Goal: Task Accomplishment & Management: Use online tool/utility

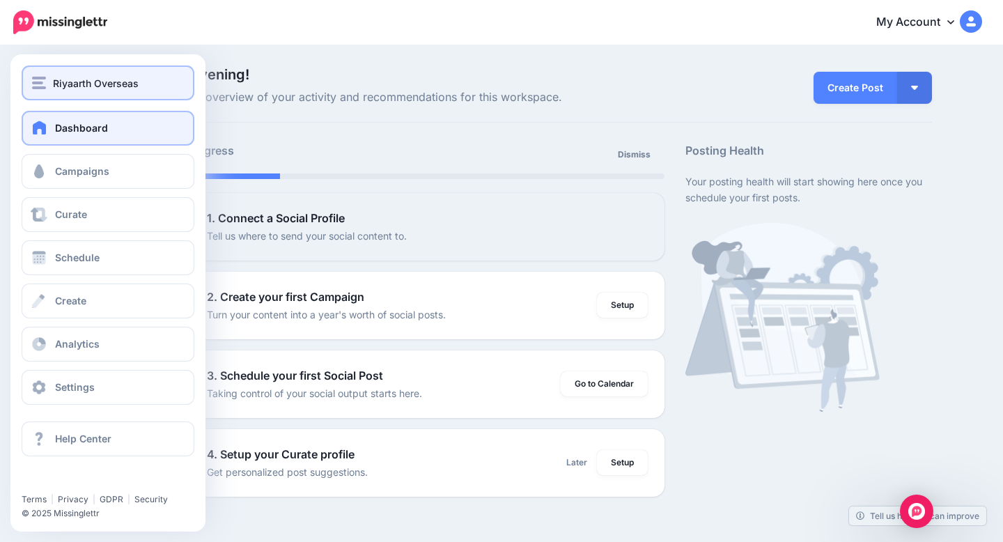
click at [100, 86] on span "Riyaarth Overseas" at bounding box center [96, 83] width 86 height 16
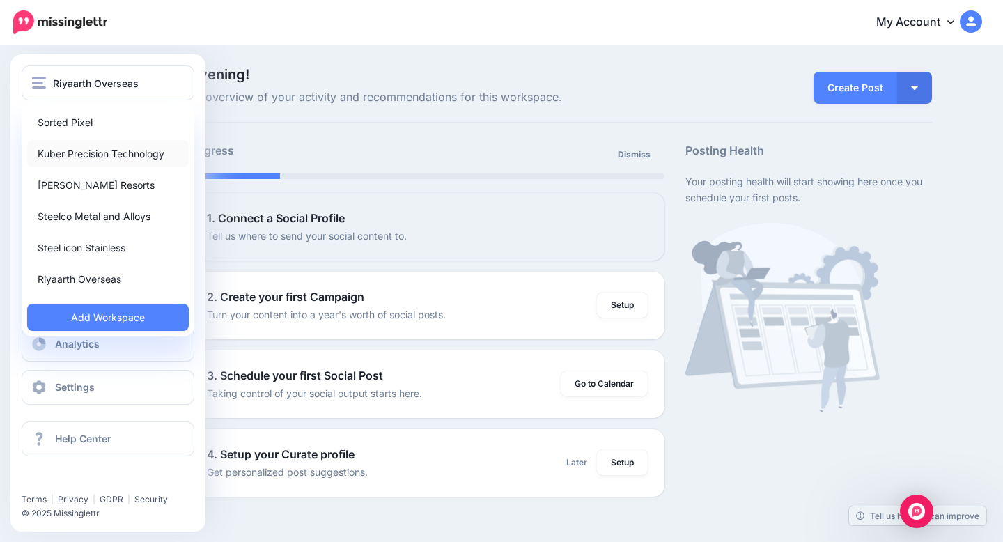
click at [110, 163] on link "Kuber Precision Technology" at bounding box center [108, 153] width 162 height 27
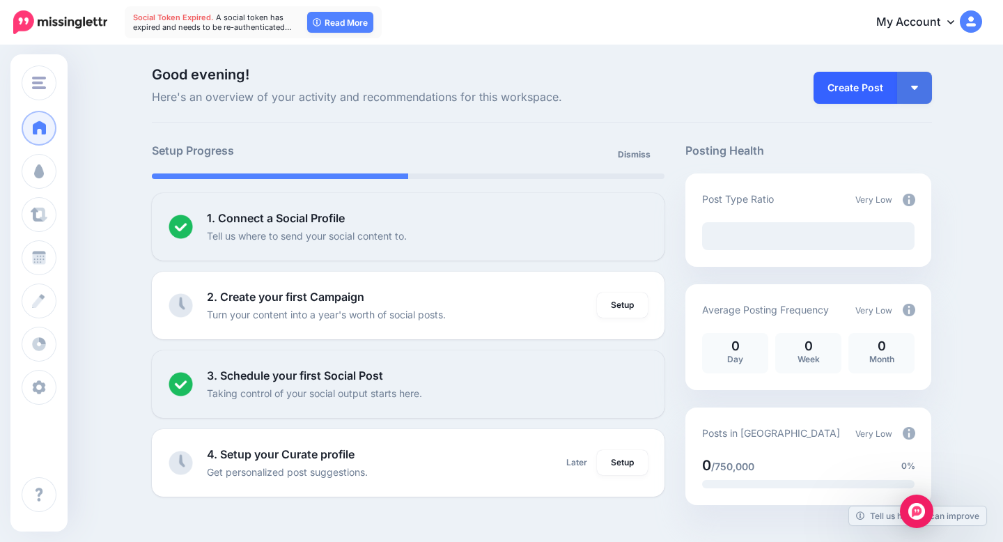
click at [846, 90] on link "Create Post" at bounding box center [856, 88] width 84 height 32
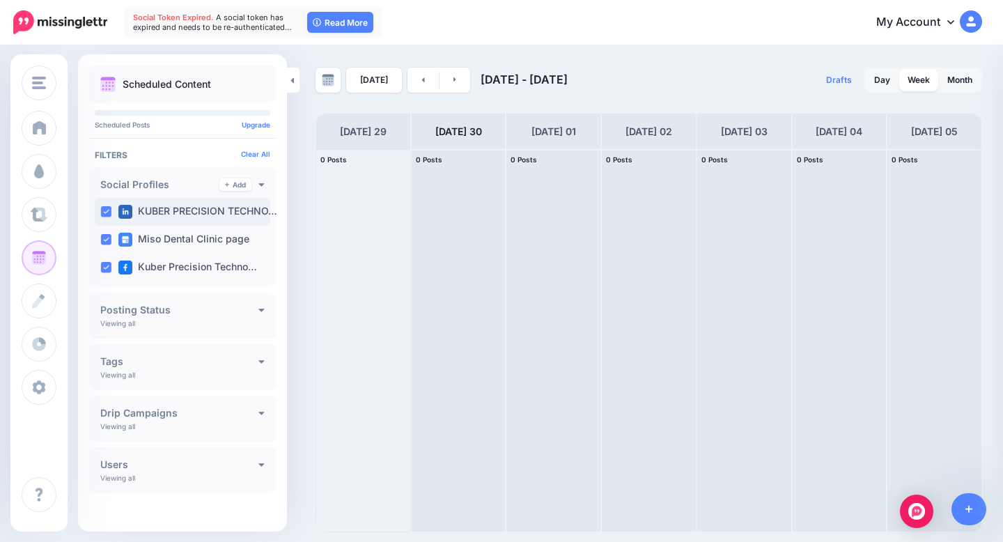
click at [181, 212] on label "KUBER PRECISION TECHNO…" at bounding box center [197, 212] width 159 height 14
click at [181, 242] on label "Miso Dental Clinic page" at bounding box center [183, 240] width 131 height 14
click at [191, 213] on label "KUBER PRECISION TECHNO…" at bounding box center [197, 212] width 159 height 14
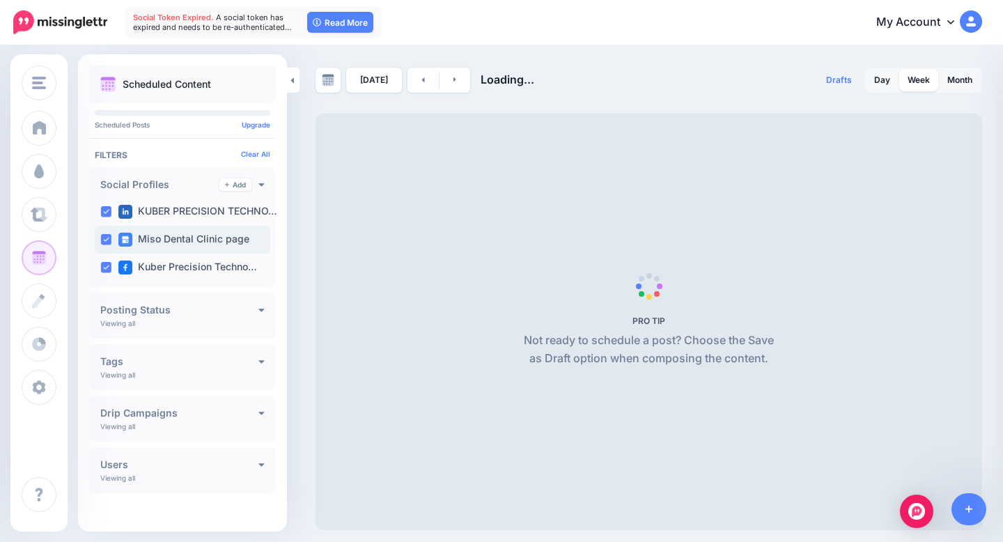
click at [183, 237] on label "Miso Dental Clinic page" at bounding box center [183, 240] width 131 height 14
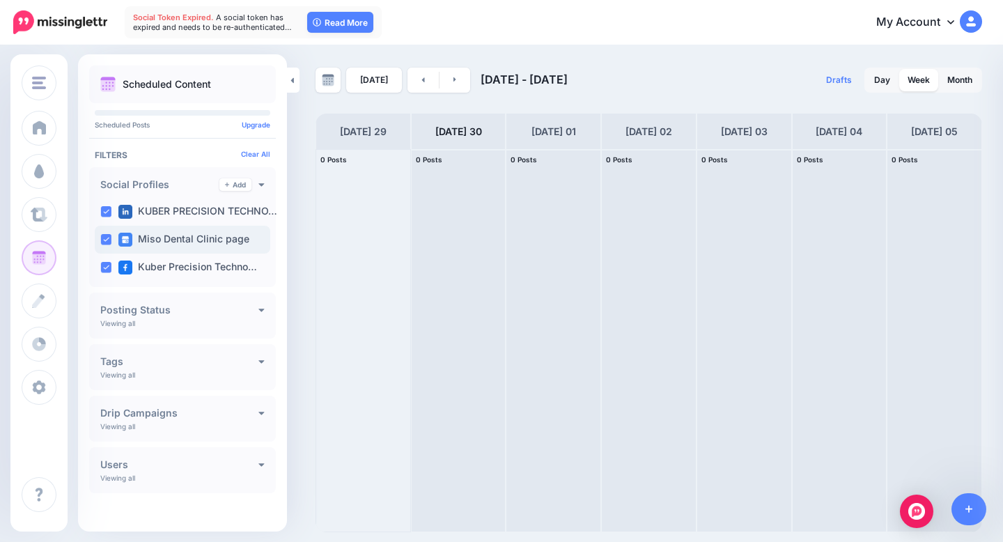
click at [108, 239] on ins at bounding box center [105, 239] width 11 height 11
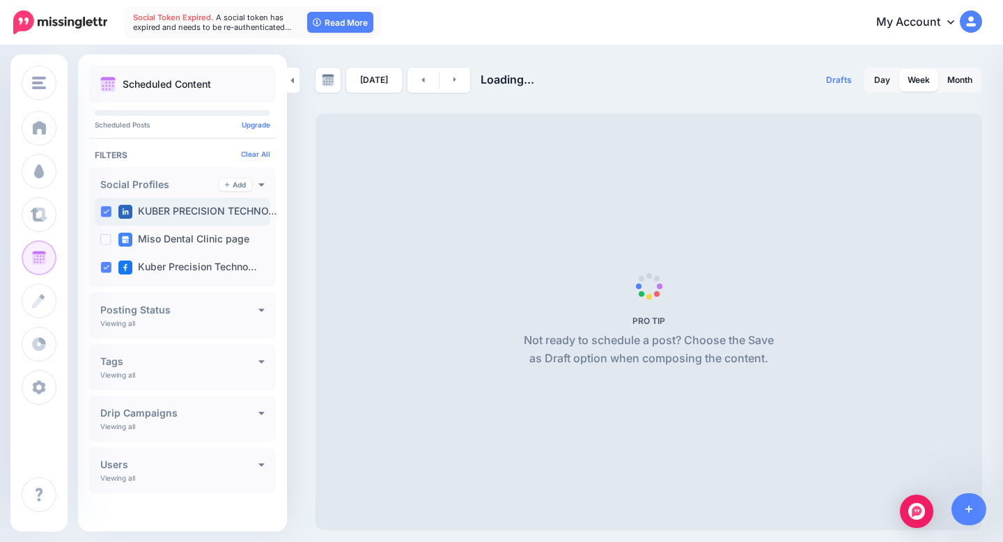
click at [107, 216] on ins at bounding box center [105, 211] width 11 height 11
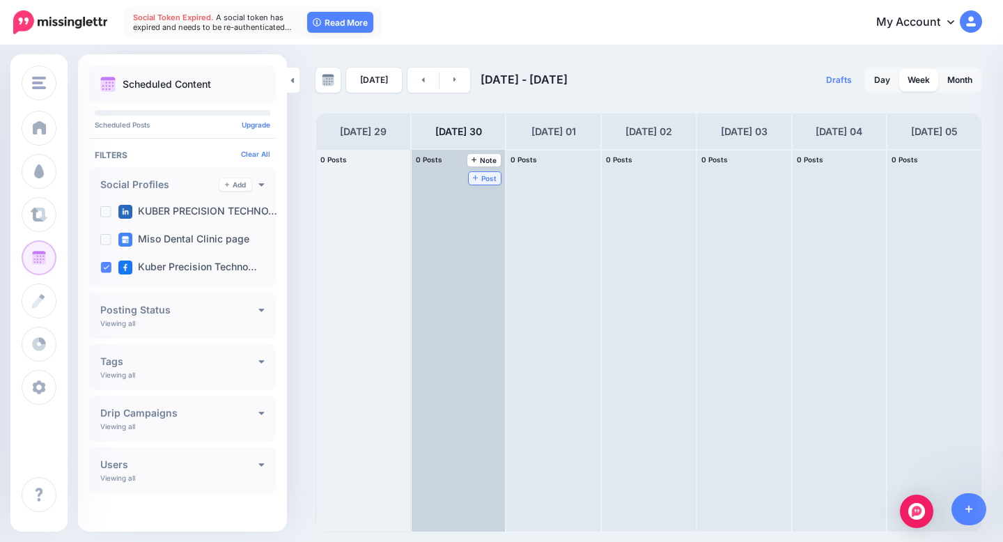
click at [485, 179] on span "Post" at bounding box center [485, 178] width 24 height 7
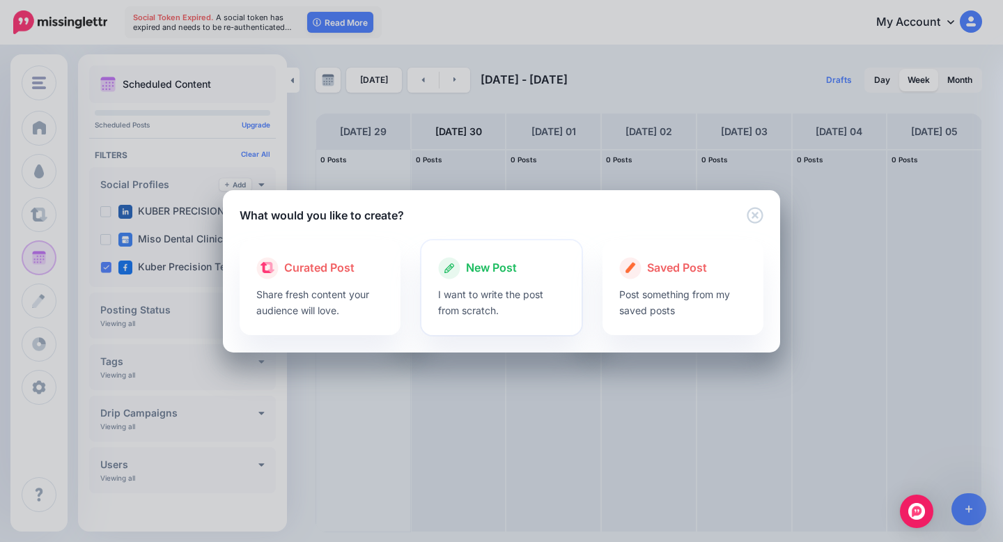
click at [498, 283] on div at bounding box center [501, 282] width 127 height 7
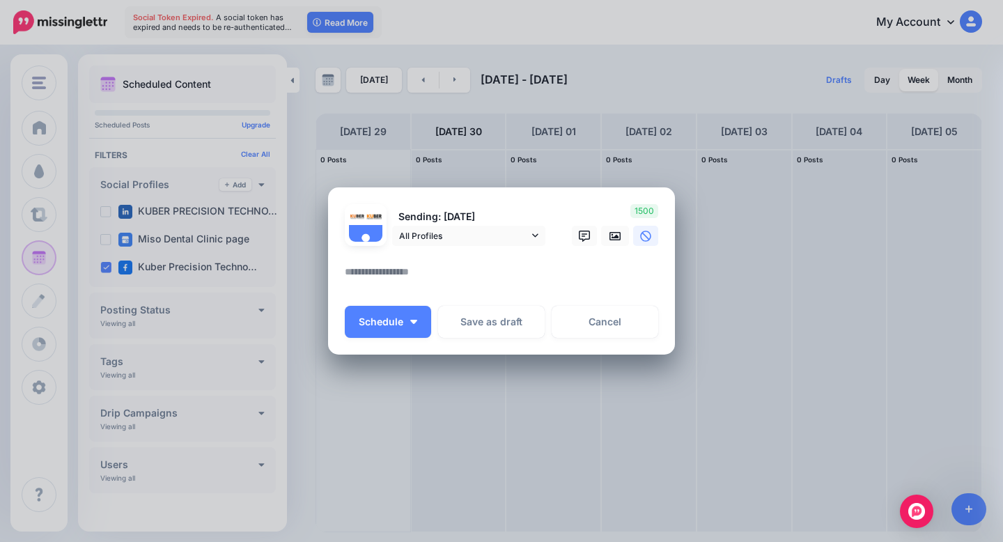
click at [465, 270] on textarea at bounding box center [505, 276] width 320 height 27
click at [619, 237] on icon at bounding box center [614, 236] width 11 height 11
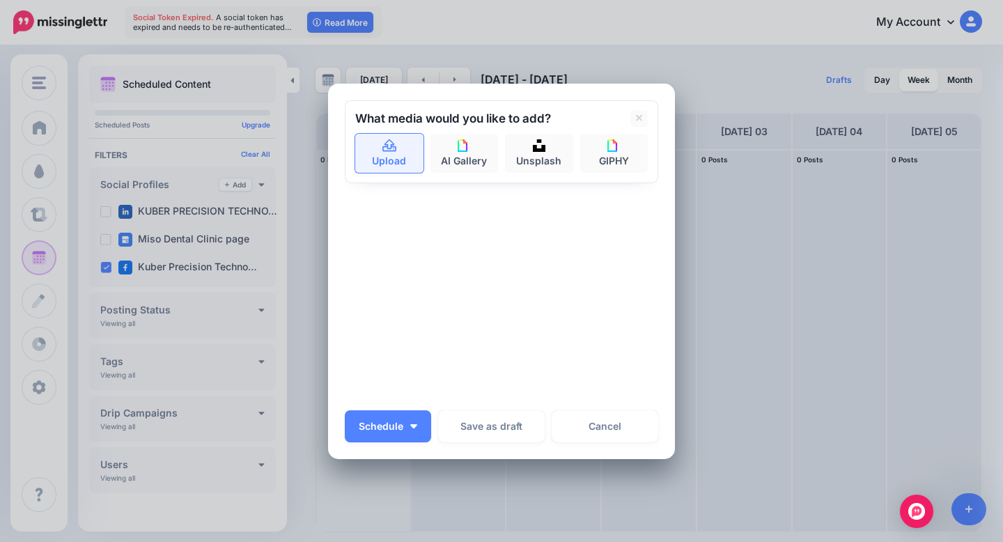
click at [398, 160] on link "Upload" at bounding box center [389, 153] width 68 height 39
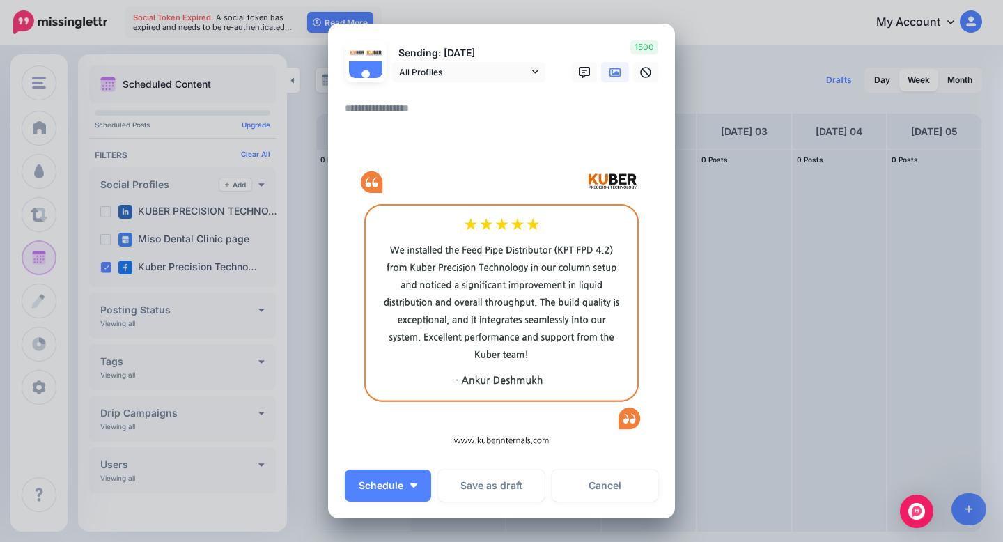
click at [515, 106] on textarea at bounding box center [505, 113] width 320 height 27
paste textarea "**********"
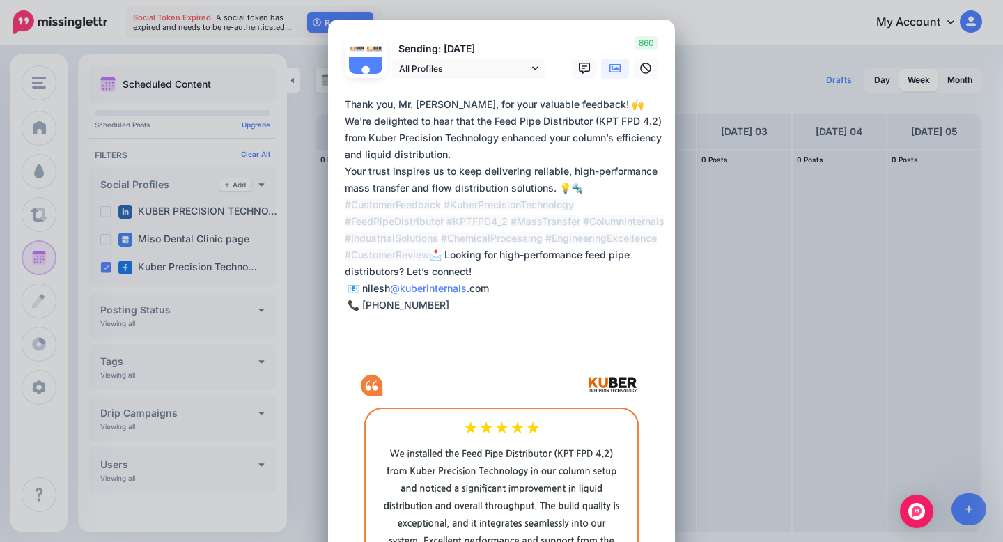
scroll to position [15, 0]
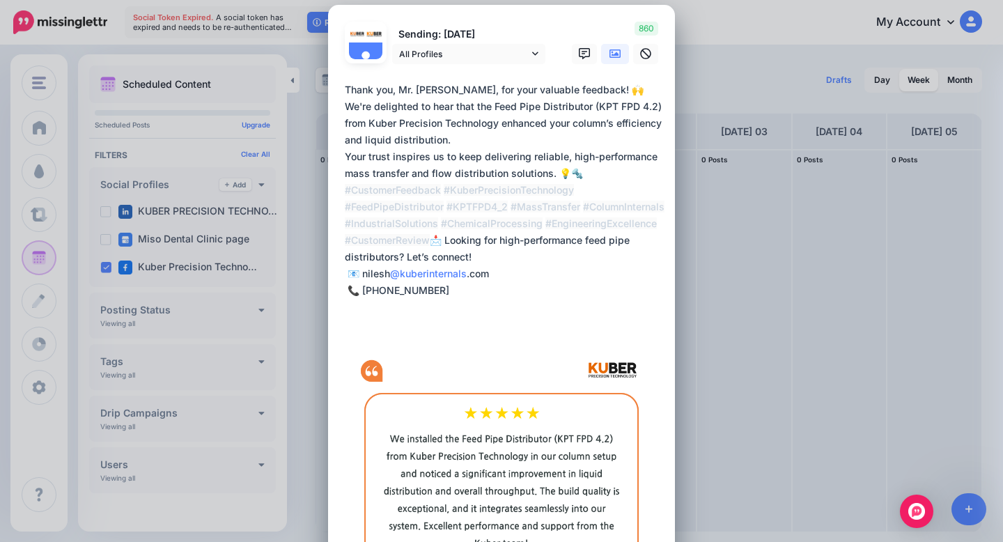
click at [442, 232] on textarea "**********" at bounding box center [505, 198] width 320 height 234
click at [598, 170] on textarea "**********" at bounding box center [505, 198] width 320 height 234
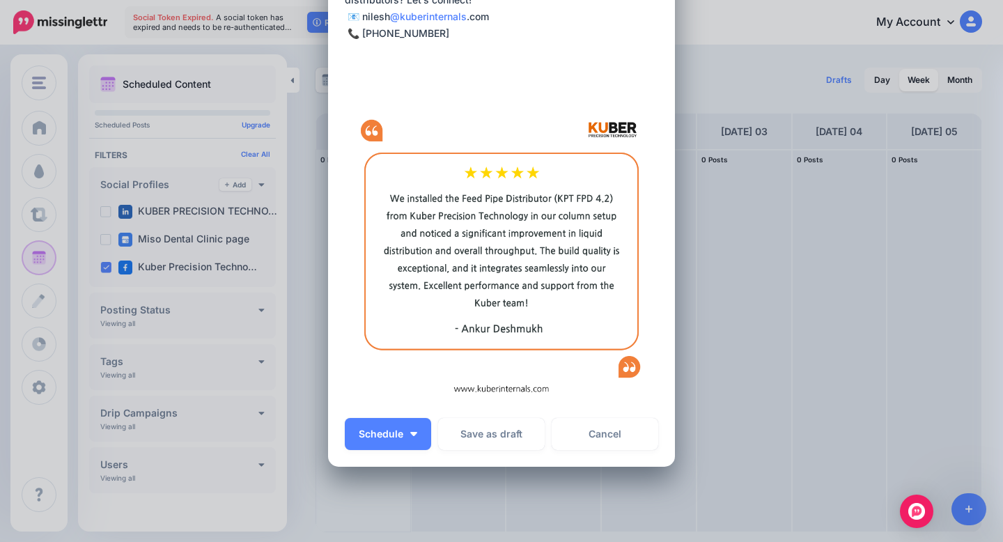
scroll to position [295, 0]
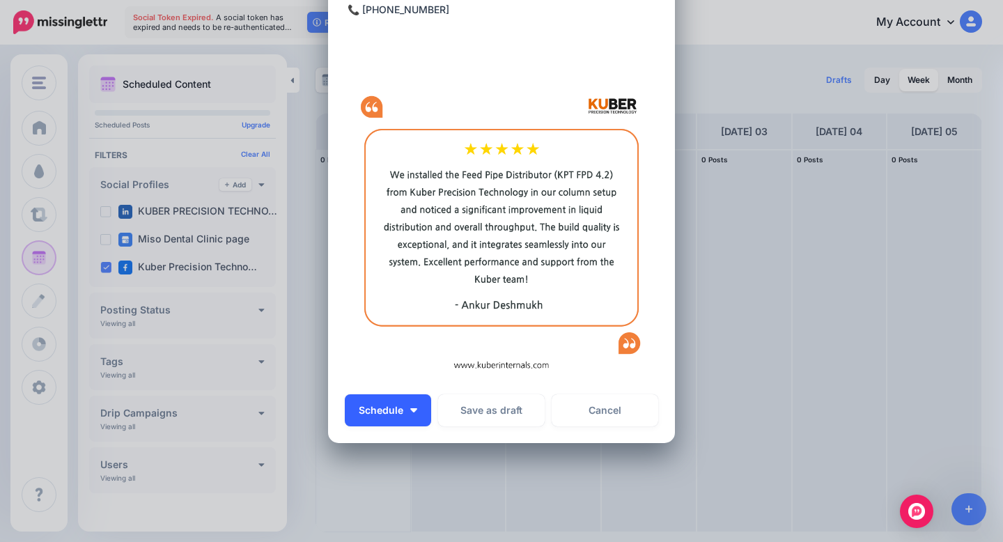
type textarea "**********"
click at [406, 410] on button "Schedule" at bounding box center [388, 410] width 86 height 32
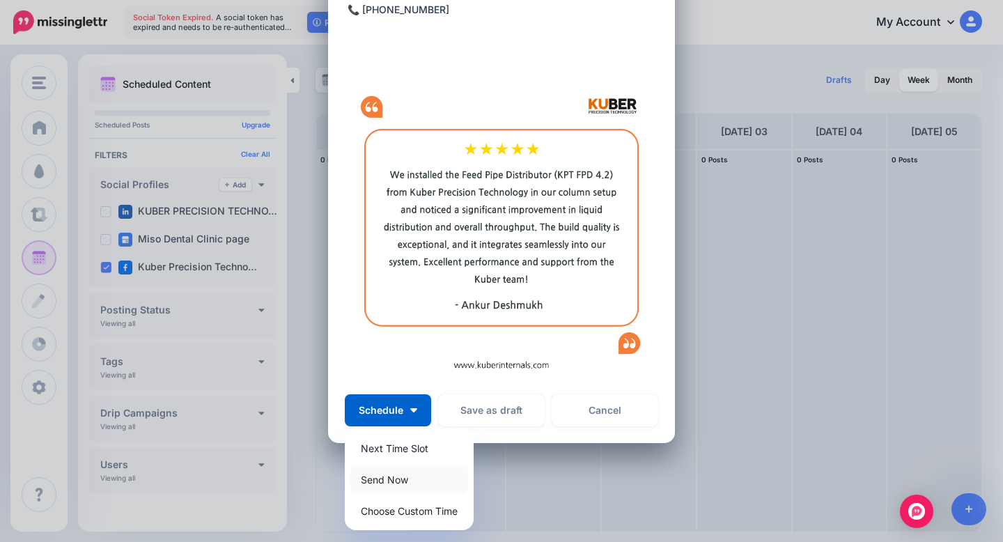
click at [405, 479] on link "Send Now" at bounding box center [409, 479] width 118 height 27
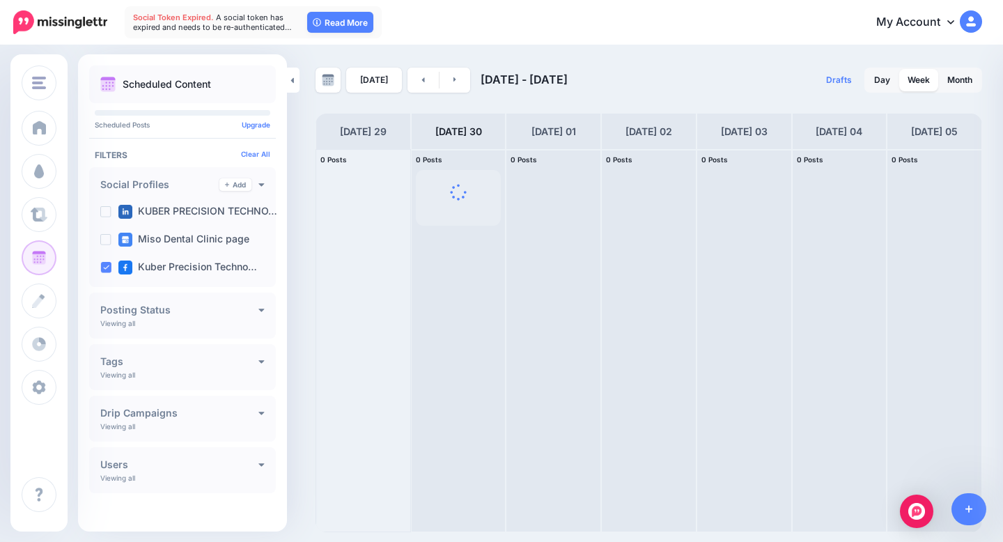
scroll to position [0, 0]
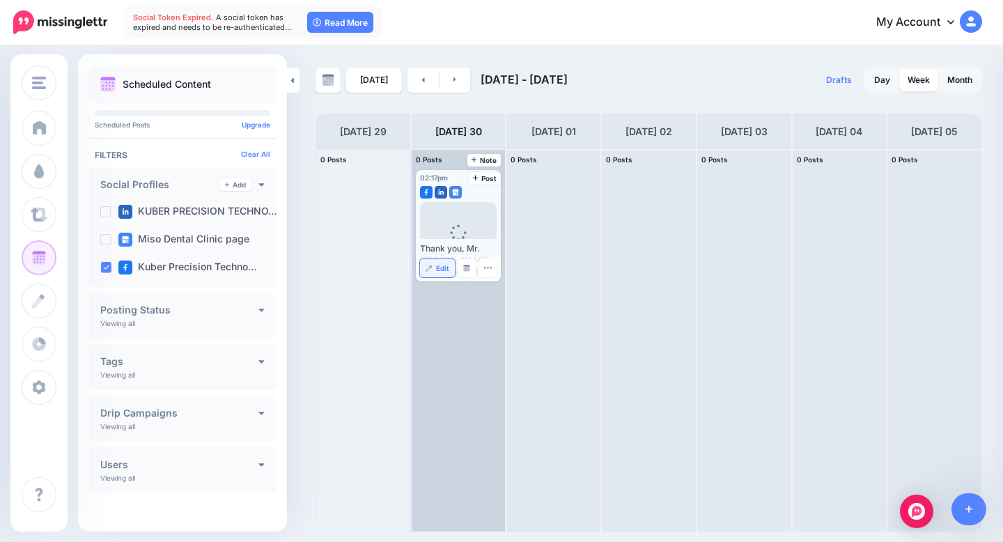
click at [440, 260] on link "Edit" at bounding box center [438, 268] width 36 height 18
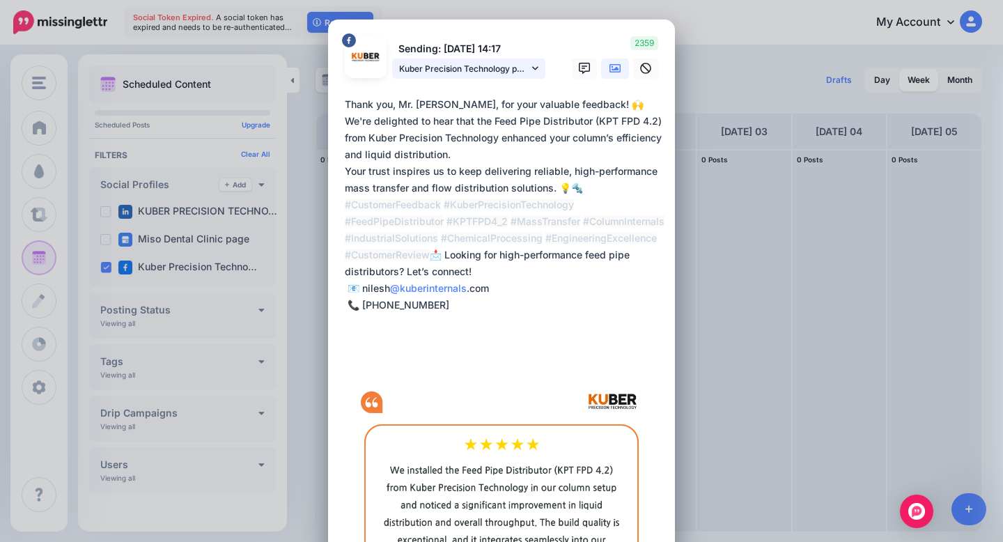
click at [538, 63] on link "Kuber Precision Technology page" at bounding box center [468, 69] width 153 height 20
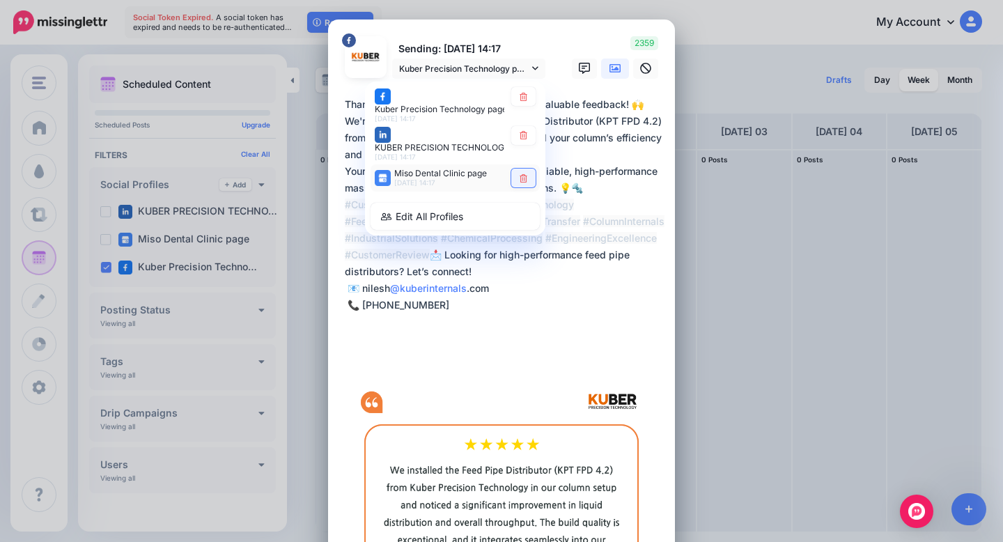
click at [524, 175] on icon at bounding box center [524, 178] width 8 height 8
click at [524, 136] on icon at bounding box center [523, 135] width 10 height 8
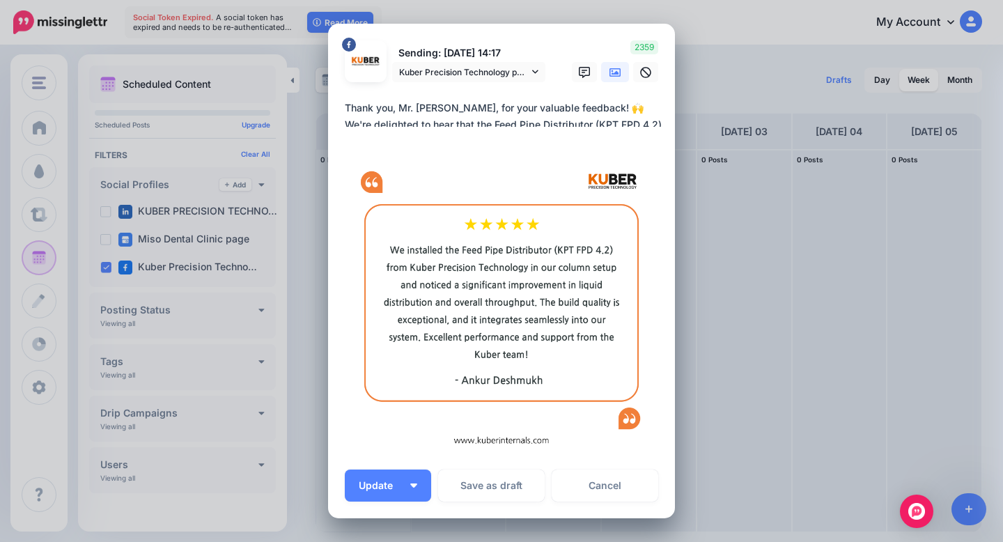
click at [752, 281] on div "Edit Post Loading Sending: [DATE] 14:17 Kuber Precision Technology page" at bounding box center [501, 271] width 1003 height 542
click at [740, 61] on div "Edit Post Loading Sending: [DATE] 14:17 Kuber Precision Technology page" at bounding box center [501, 271] width 1003 height 542
click at [377, 483] on span "Update" at bounding box center [381, 486] width 45 height 10
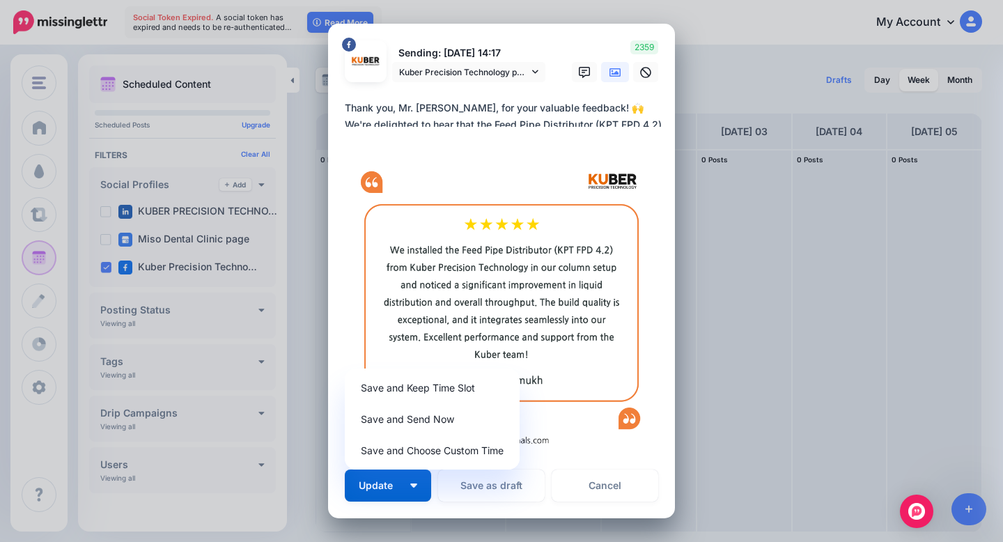
click at [770, 46] on div "Edit Post Loading Sending: [DATE] 14:17 Kuber Precision Technology page" at bounding box center [501, 271] width 1003 height 542
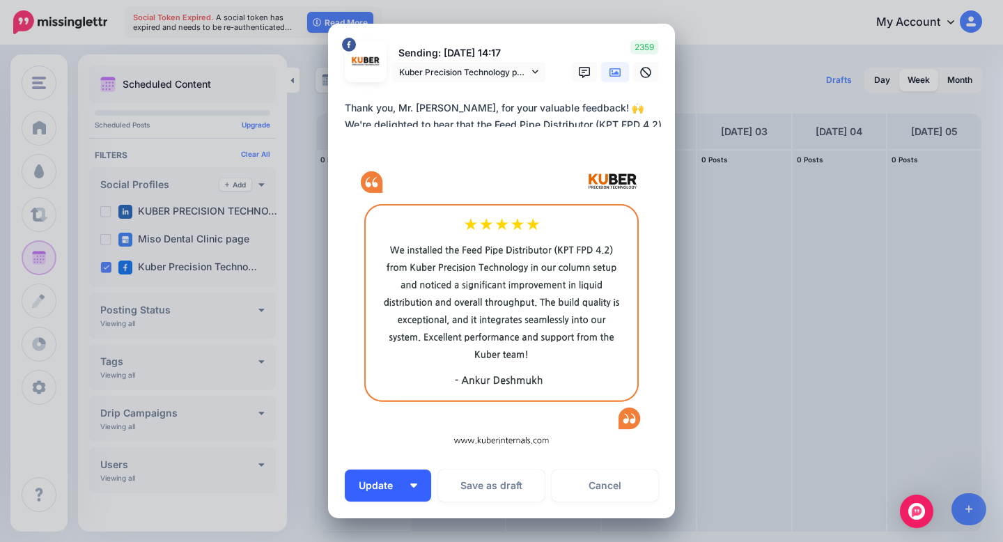
click at [401, 482] on span "Update" at bounding box center [381, 486] width 45 height 10
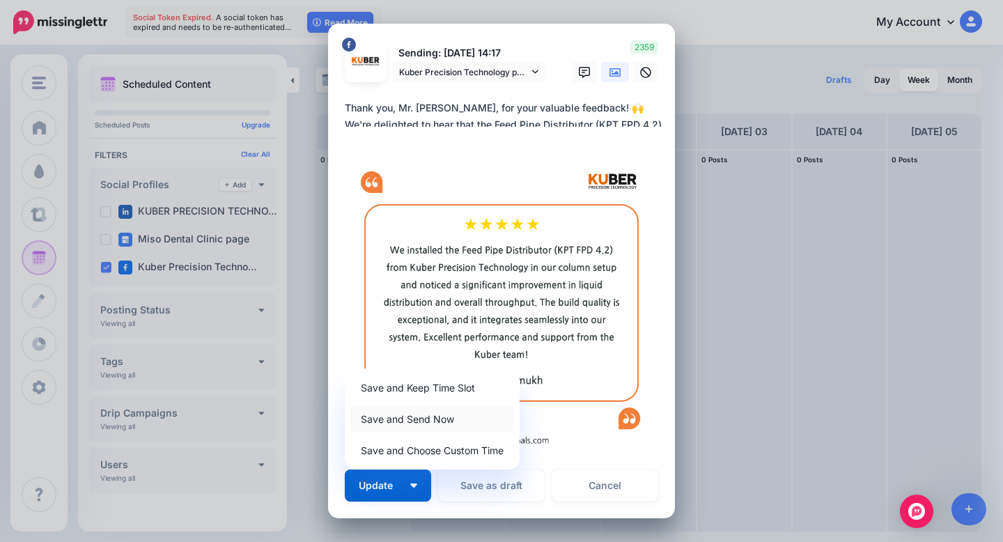
click at [451, 421] on link "Save and Send Now" at bounding box center [432, 418] width 164 height 27
